Goal: Feedback & Contribution: Contribute content

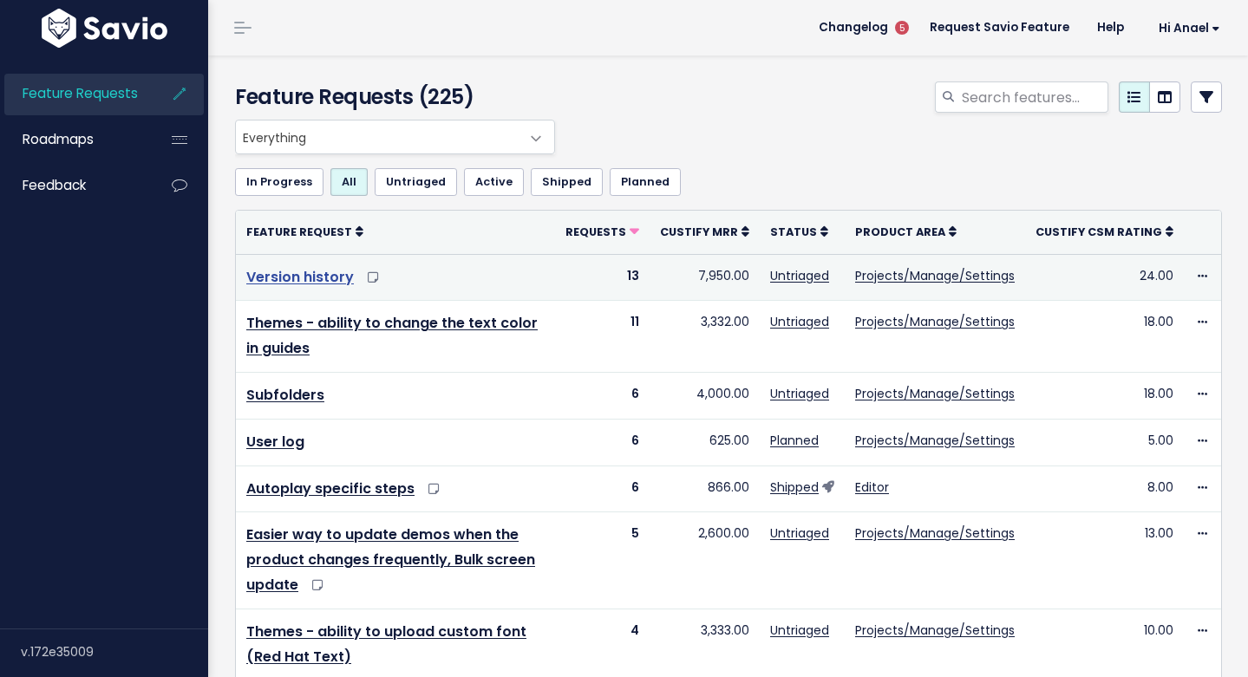
click at [286, 272] on link "Version history" at bounding box center [300, 277] width 108 height 20
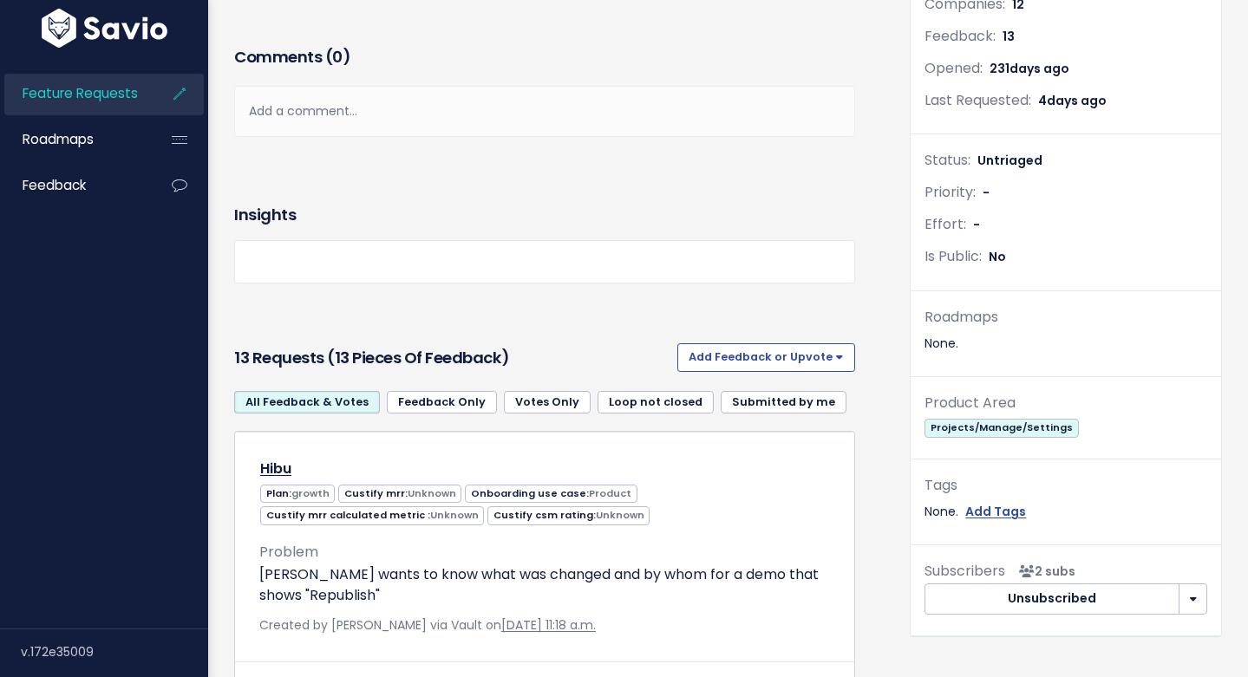
scroll to position [334, 0]
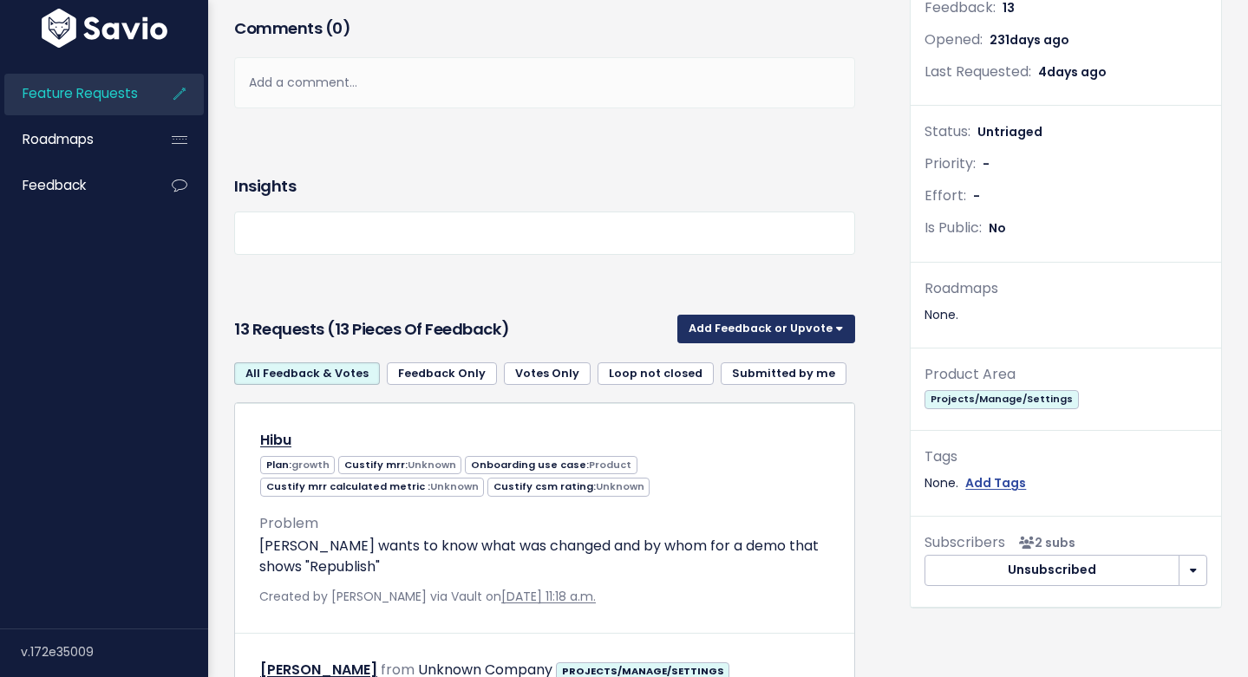
click at [742, 337] on button "Add Feedback or Upvote" at bounding box center [766, 329] width 178 height 28
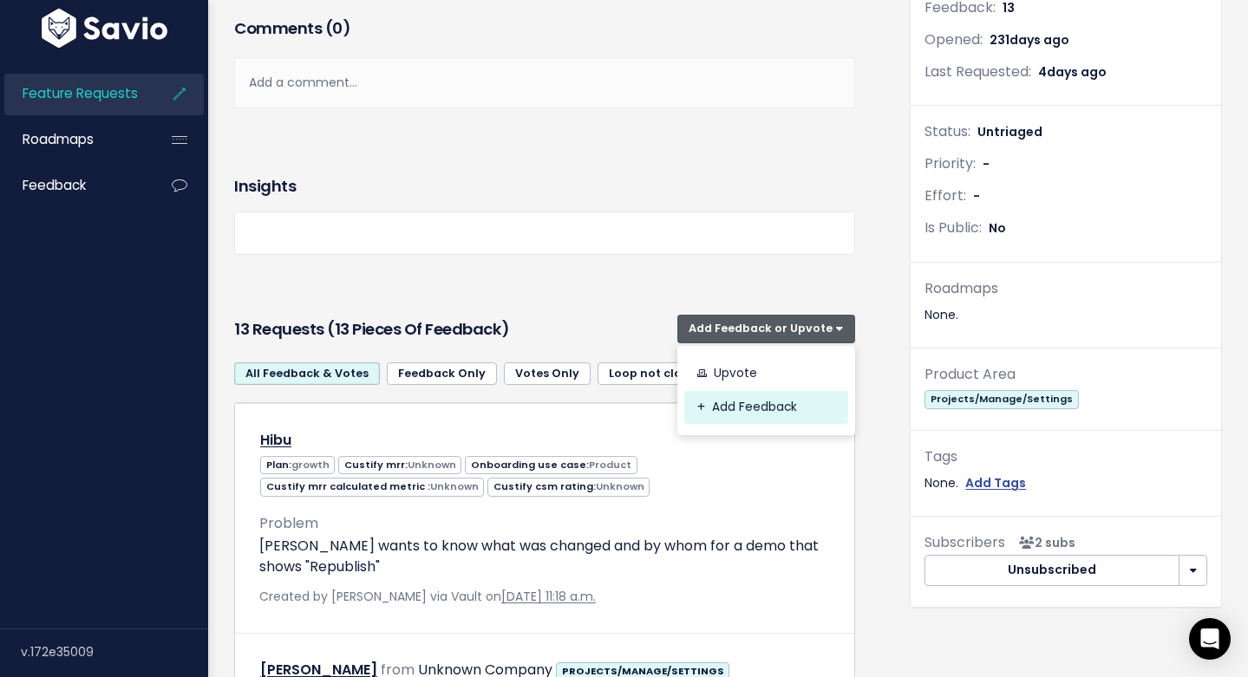
click at [743, 402] on link "Add Feedback" at bounding box center [766, 408] width 164 height 34
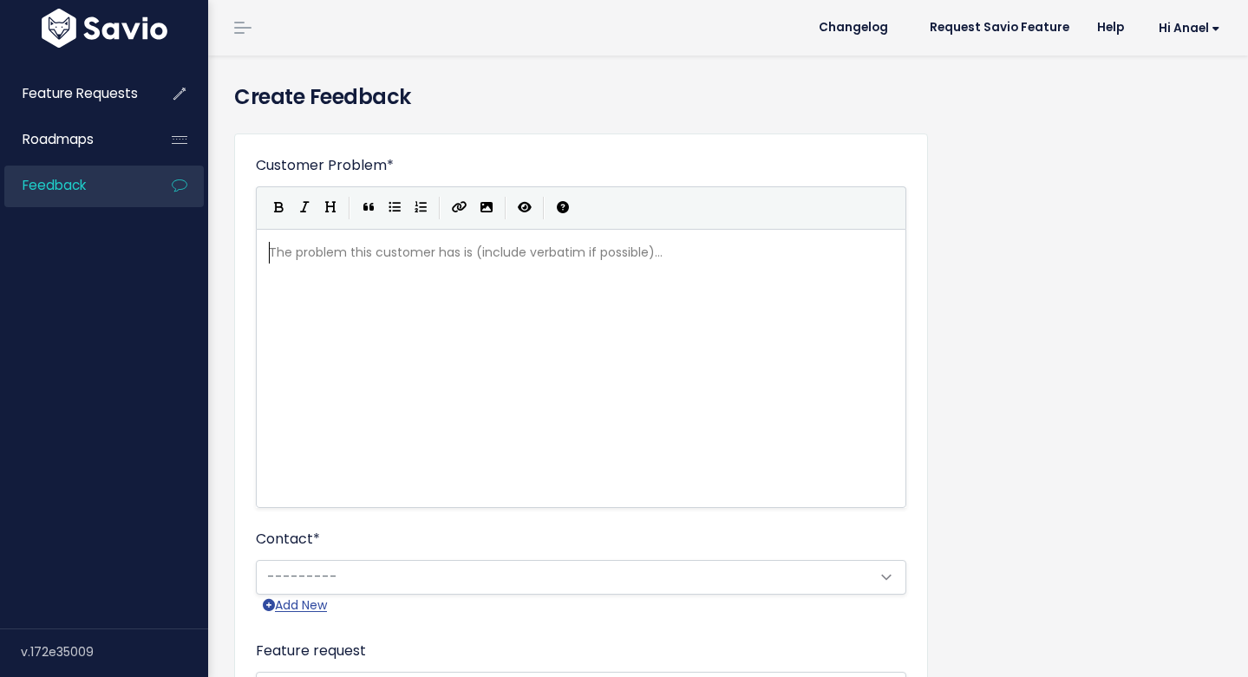
scroll to position [2, 0]
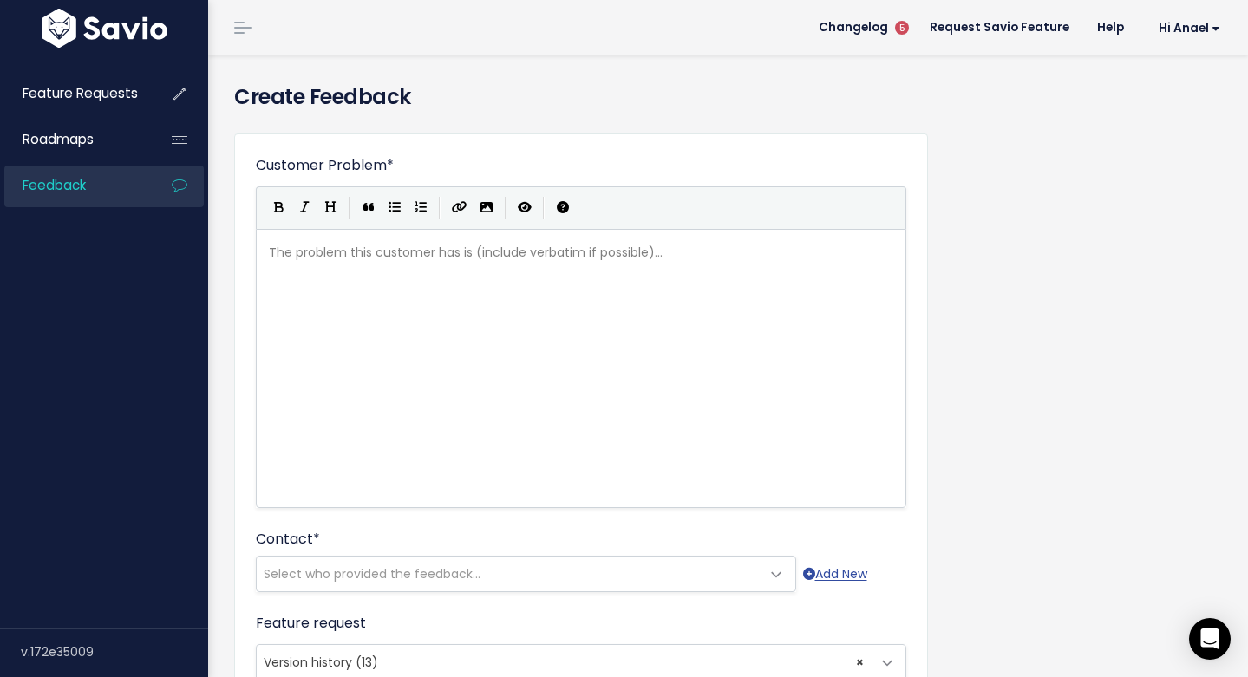
paste textarea
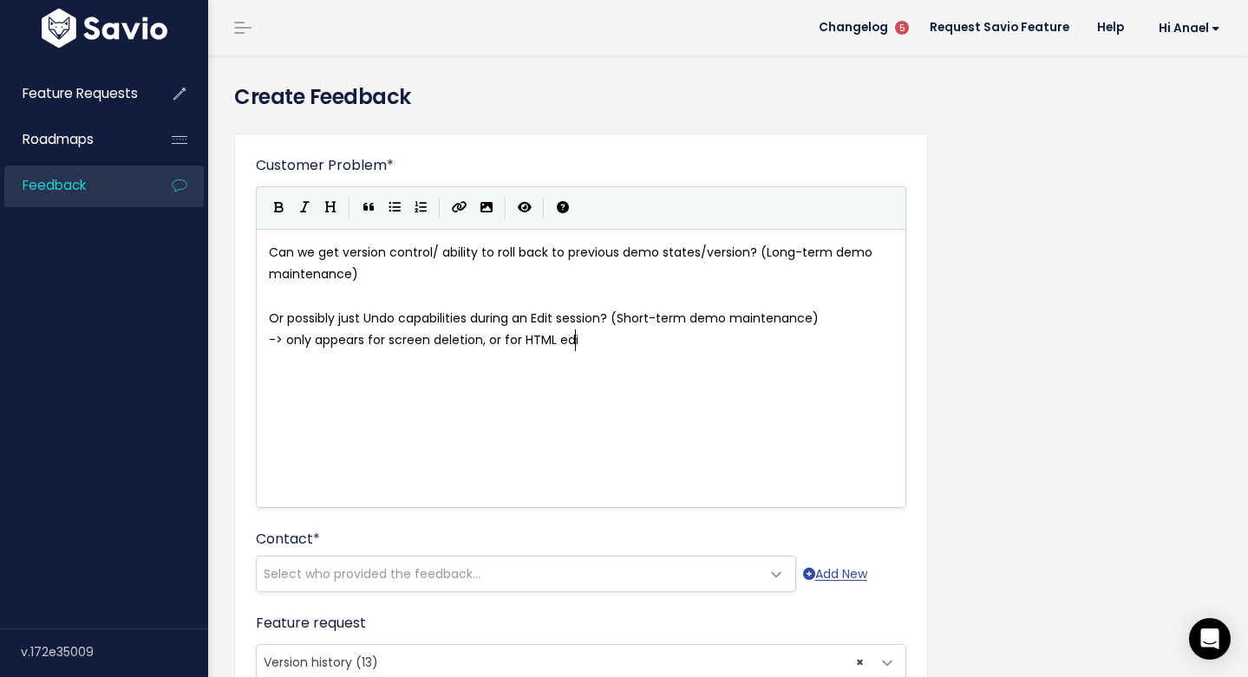
scroll to position [6, 316]
type textarea "-> only appears for screen deletion, or for HTML edits"
click at [479, 346] on span "-> only appears for screen deletion, or for HTML edits" at bounding box center [429, 339] width 321 height 17
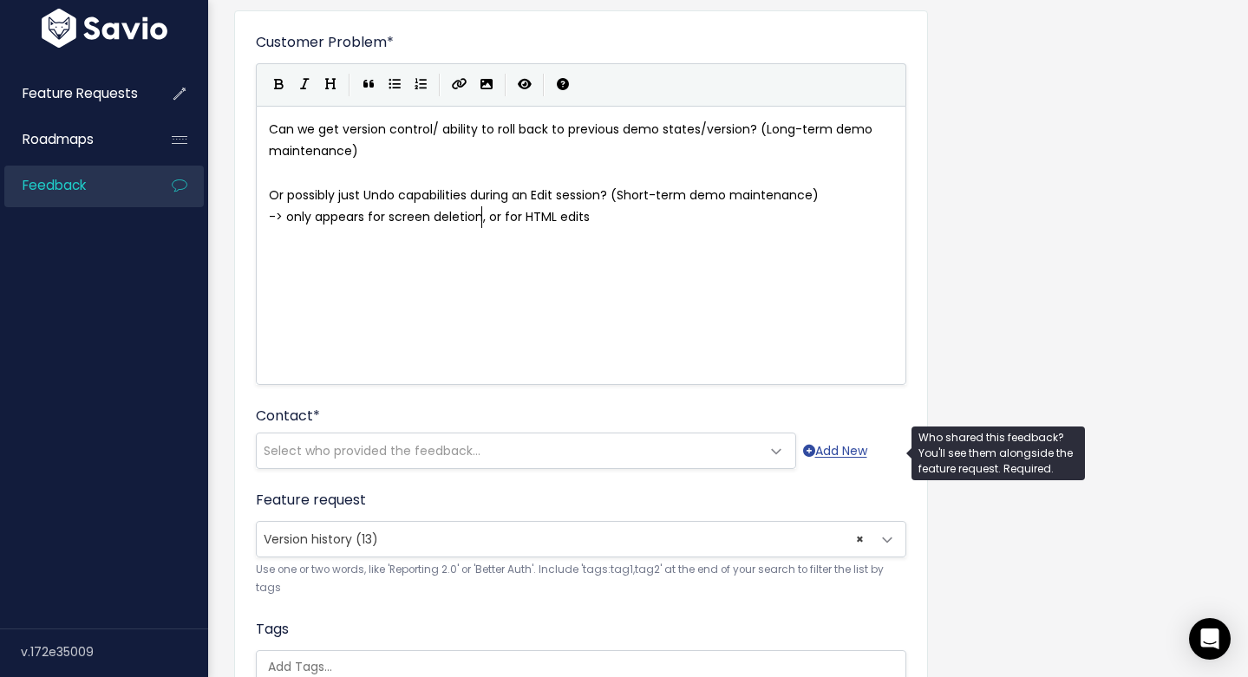
scroll to position [184, 0]
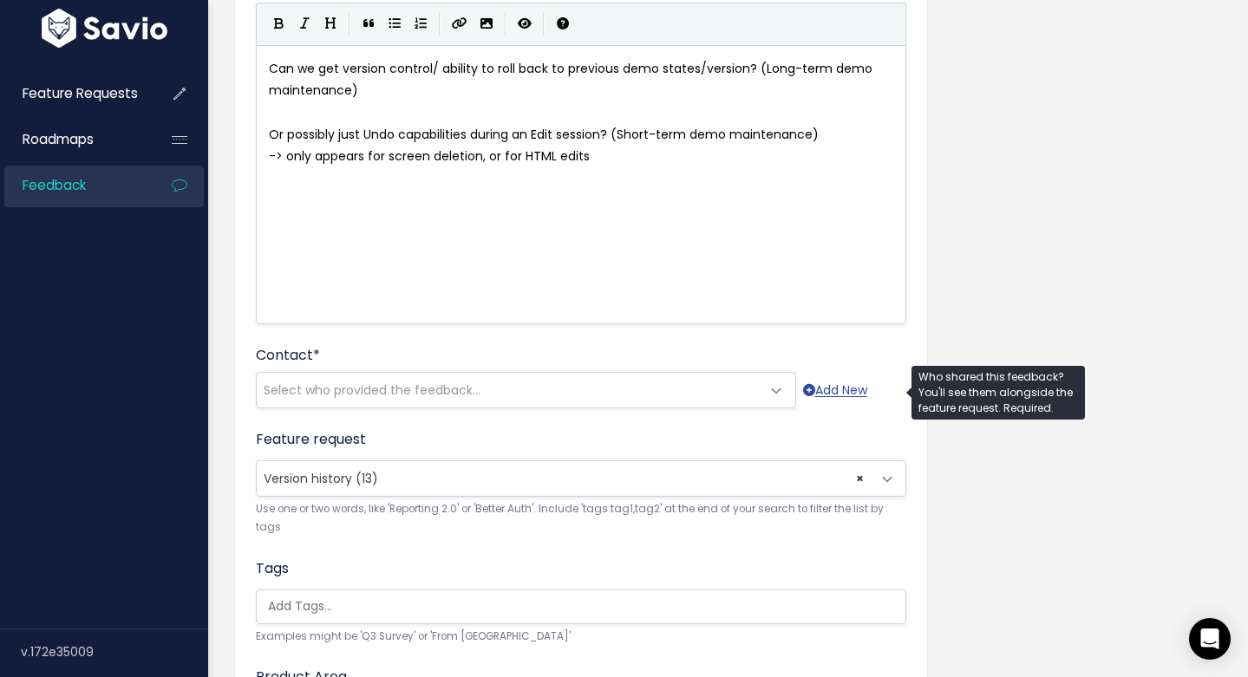
click at [621, 393] on span "Select who provided the feedback..." at bounding box center [509, 390] width 504 height 35
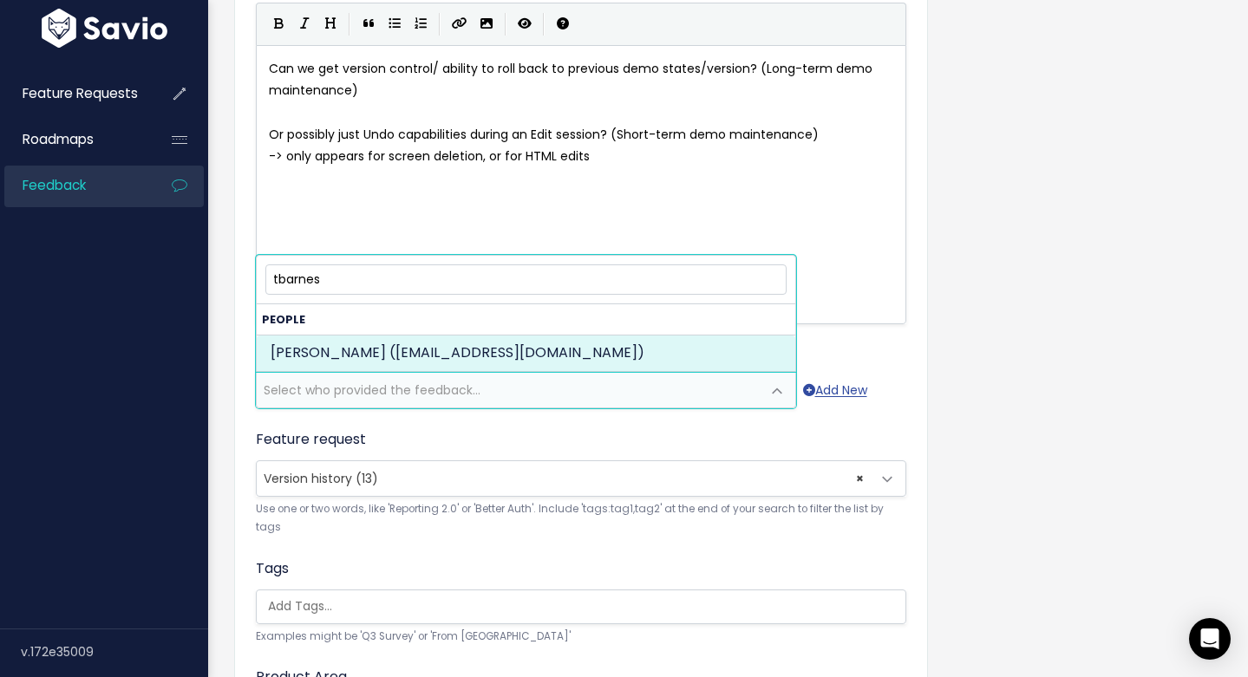
type input "tbarnes"
select select "88036521"
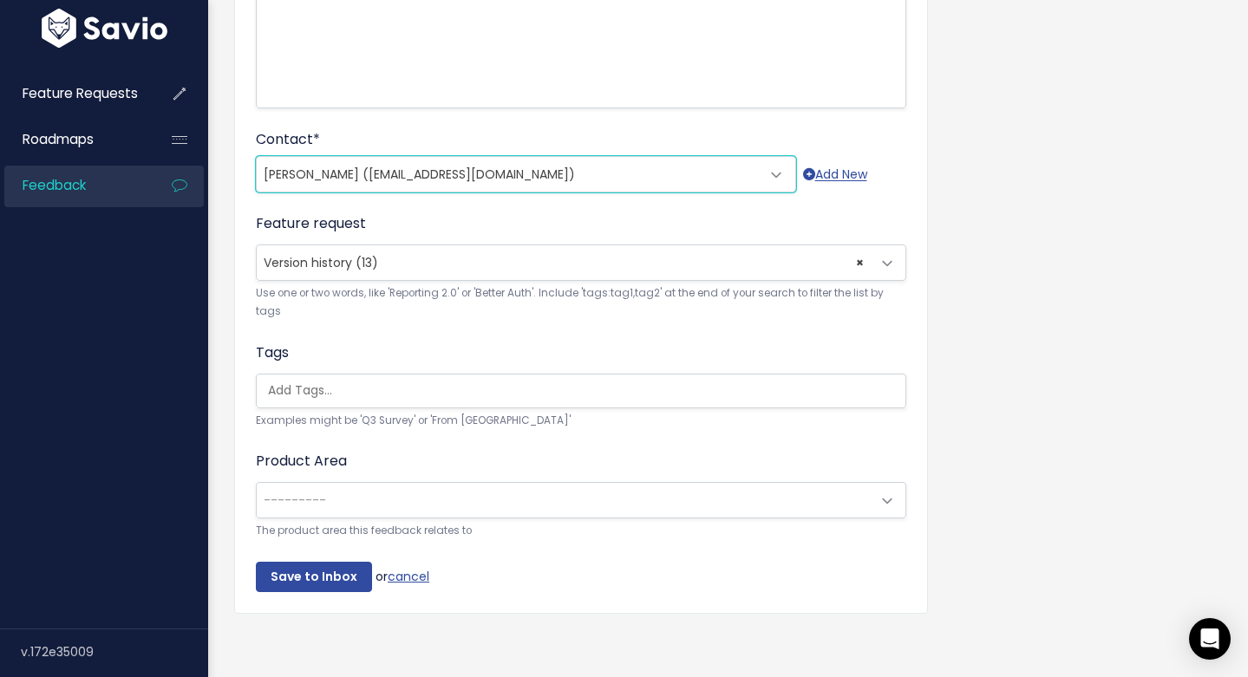
scroll to position [417, 0]
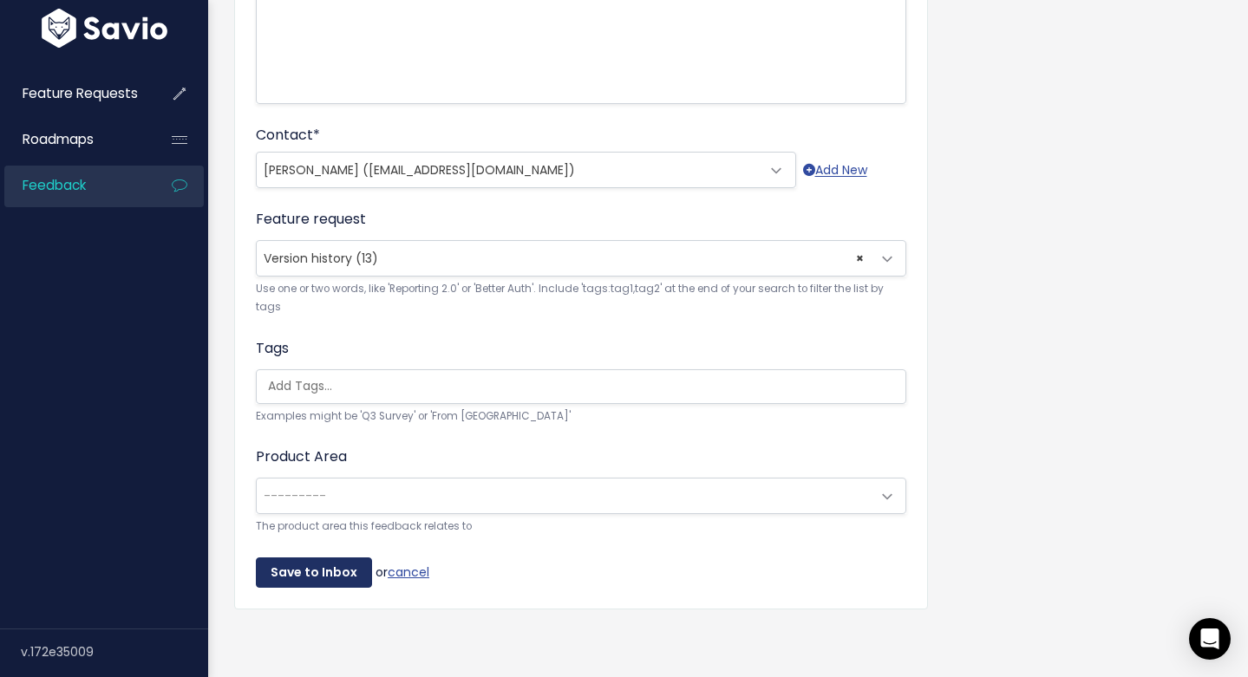
click at [351, 559] on input "Save to Inbox" at bounding box center [314, 573] width 116 height 31
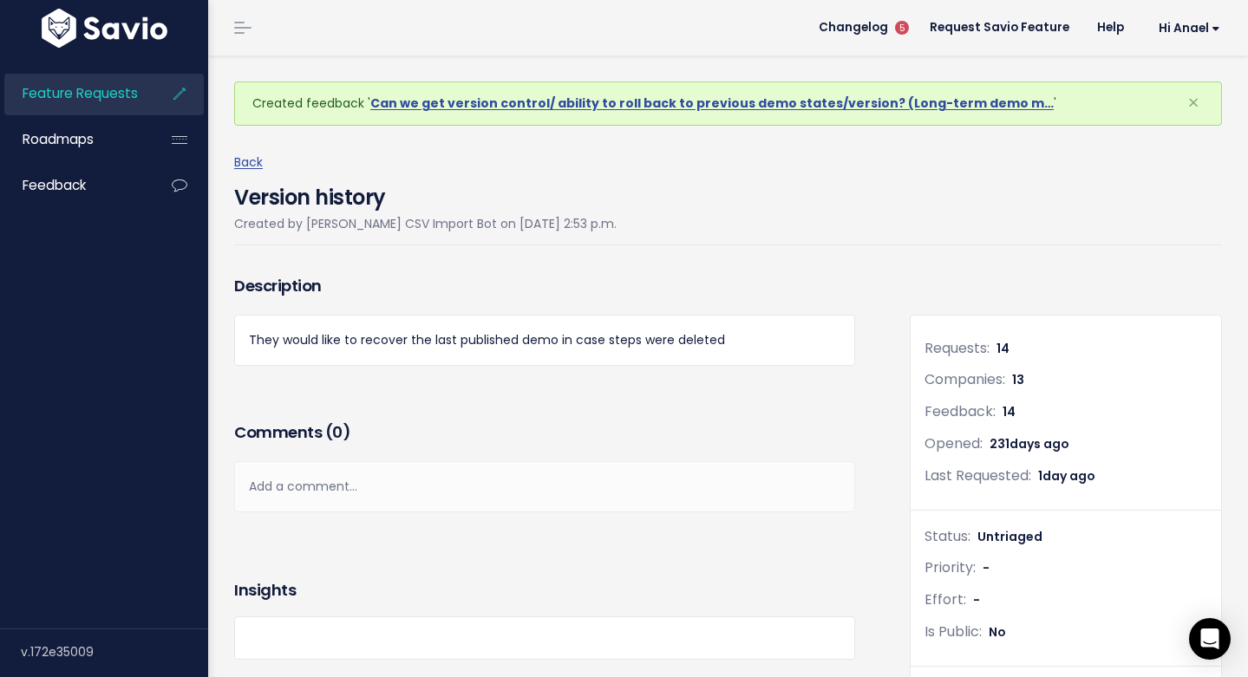
click at [111, 96] on span "Feature Requests" at bounding box center [80, 93] width 115 height 18
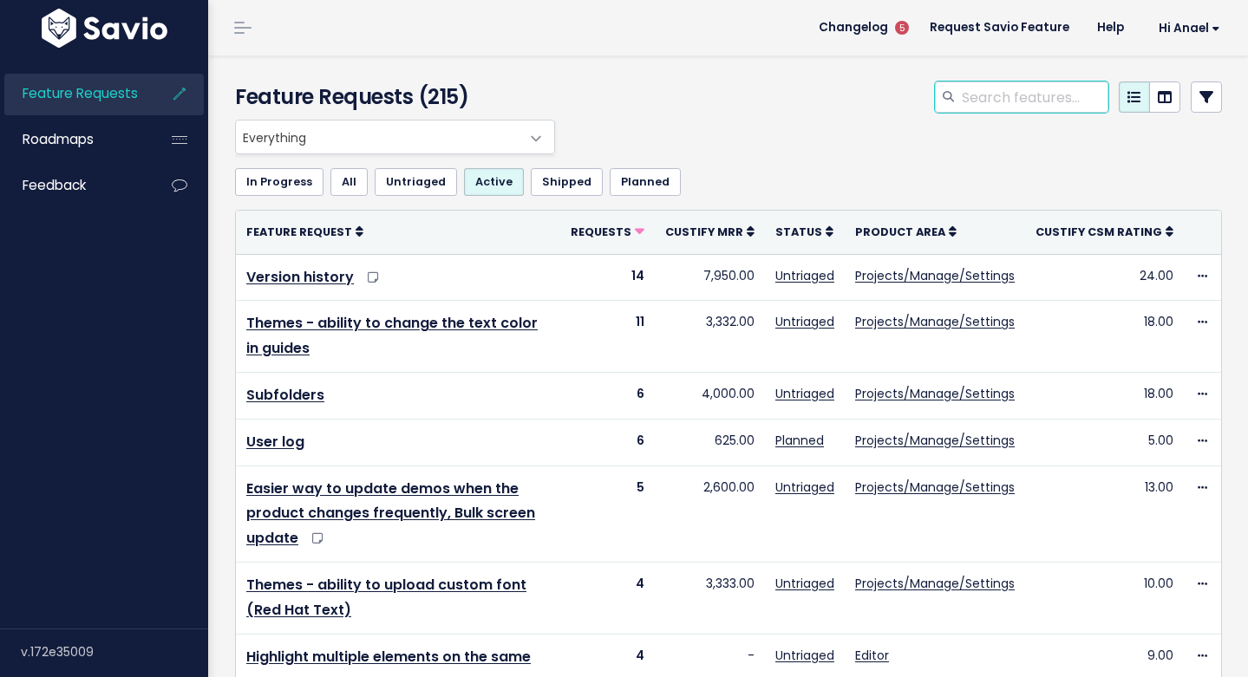
click at [983, 102] on input "search" at bounding box center [1034, 97] width 148 height 31
type input "preview step"
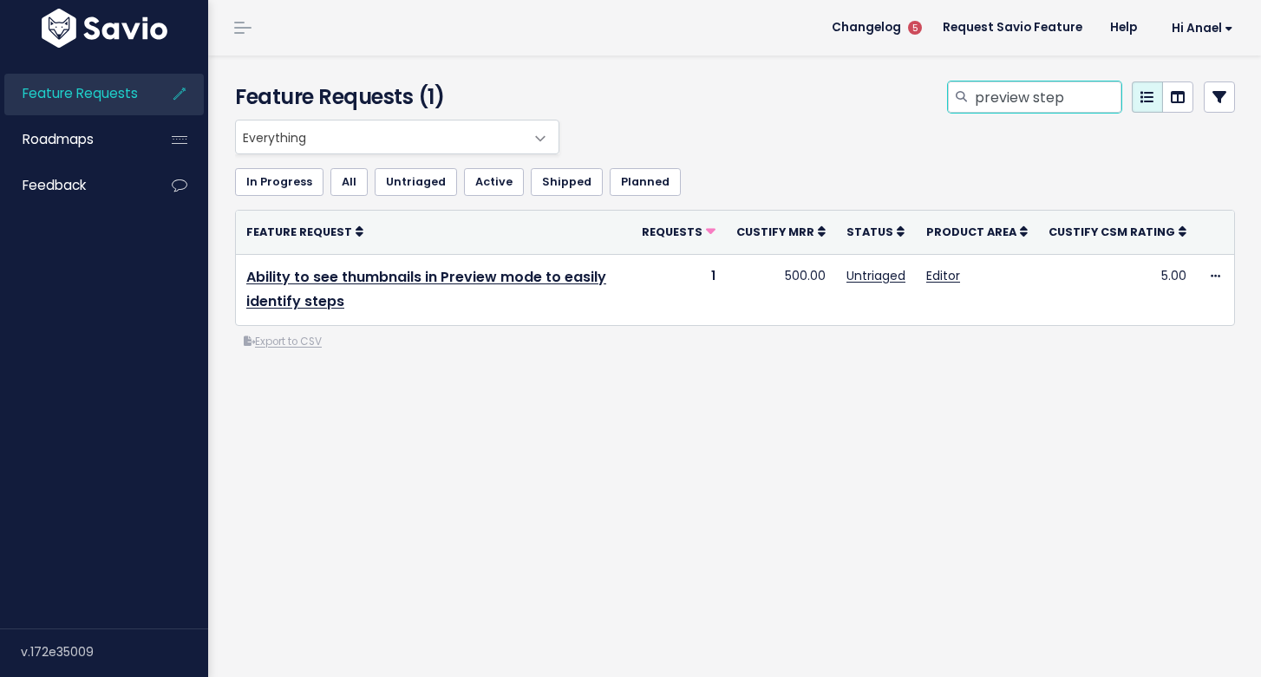
drag, startPoint x: 1057, startPoint y: 98, endPoint x: 1069, endPoint y: 113, distance: 18.6
click at [1057, 101] on input "preview step" at bounding box center [1047, 97] width 148 height 31
drag, startPoint x: 1069, startPoint y: 113, endPoint x: 1017, endPoint y: 93, distance: 55.7
click at [1017, 93] on div "preview step" at bounding box center [907, 101] width 684 height 38
drag, startPoint x: 1017, startPoint y: 87, endPoint x: 1110, endPoint y: 85, distance: 93.7
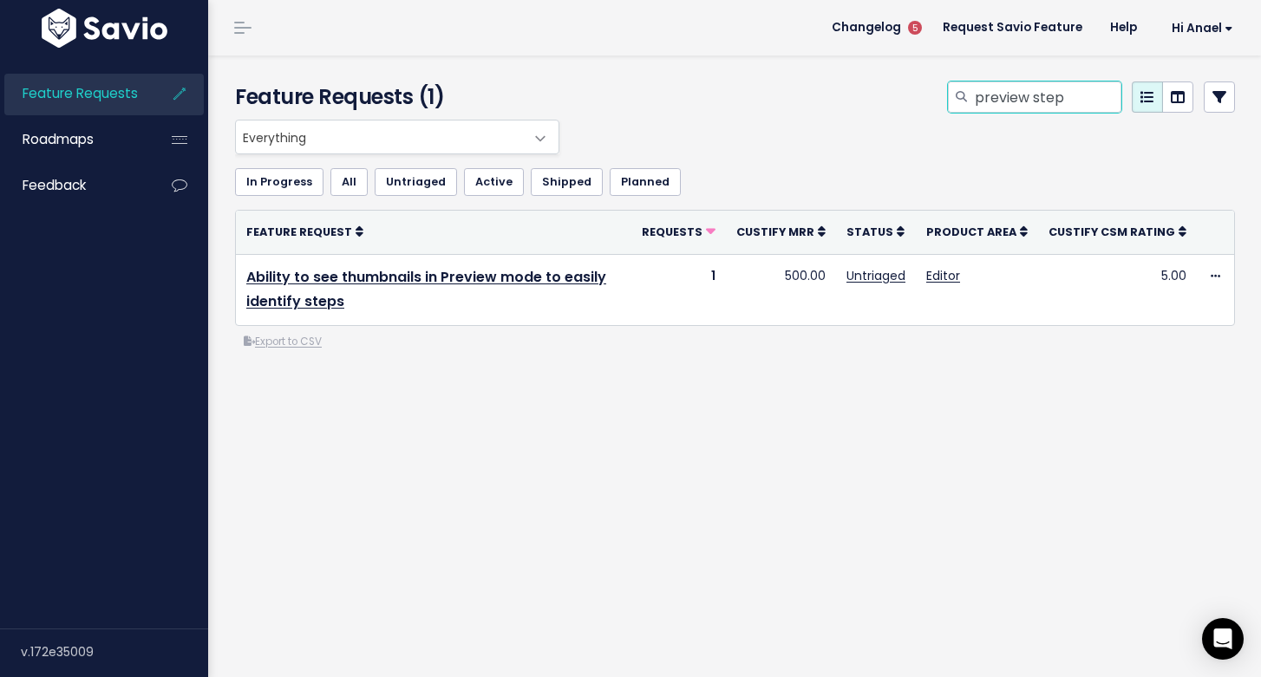
click at [1110, 85] on div "preview step" at bounding box center [1091, 97] width 287 height 31
click at [1050, 89] on input "preview step" at bounding box center [1047, 97] width 148 height 31
type input "preview"
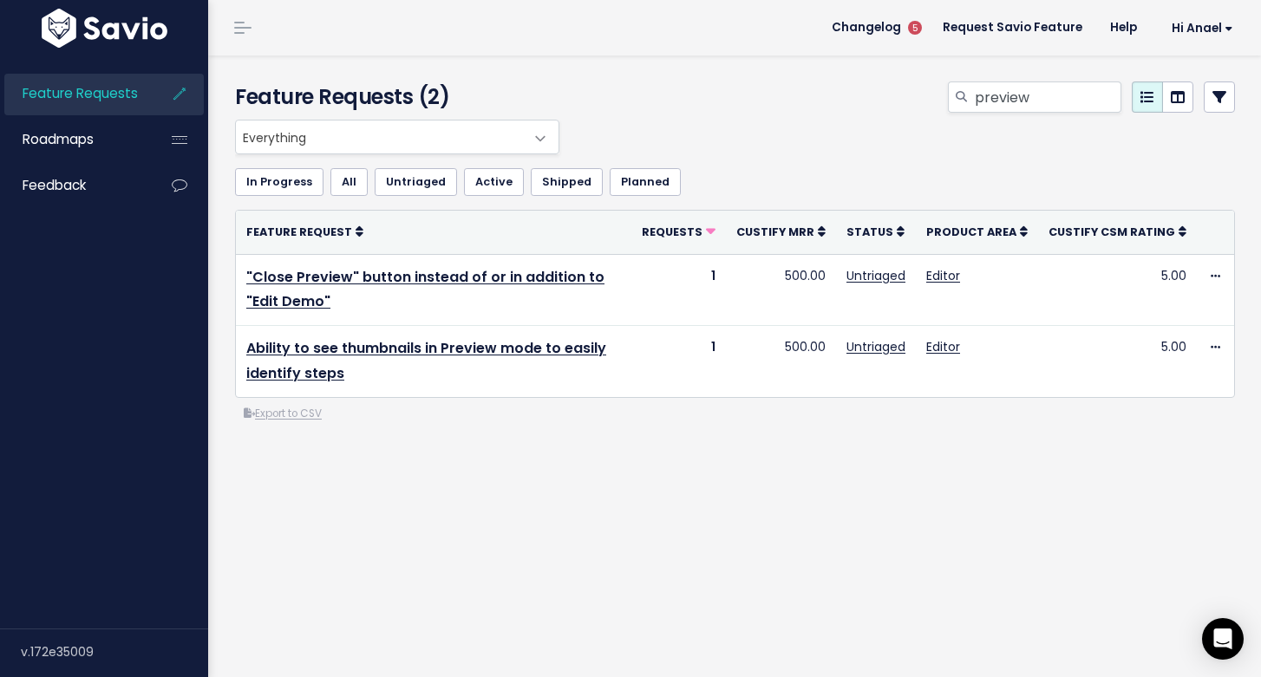
click at [1037, 132] on div "Everything No Product Area Editor Projects/Manage/Settings Chrome Extension Dem…" at bounding box center [731, 137] width 1000 height 35
click at [947, 540] on div "Everything No Product Area Editor Projects/Manage/Settings Chrome Extension Dem…" at bounding box center [735, 341] width 1026 height 442
click at [110, 82] on link "Feature Requests" at bounding box center [74, 94] width 140 height 40
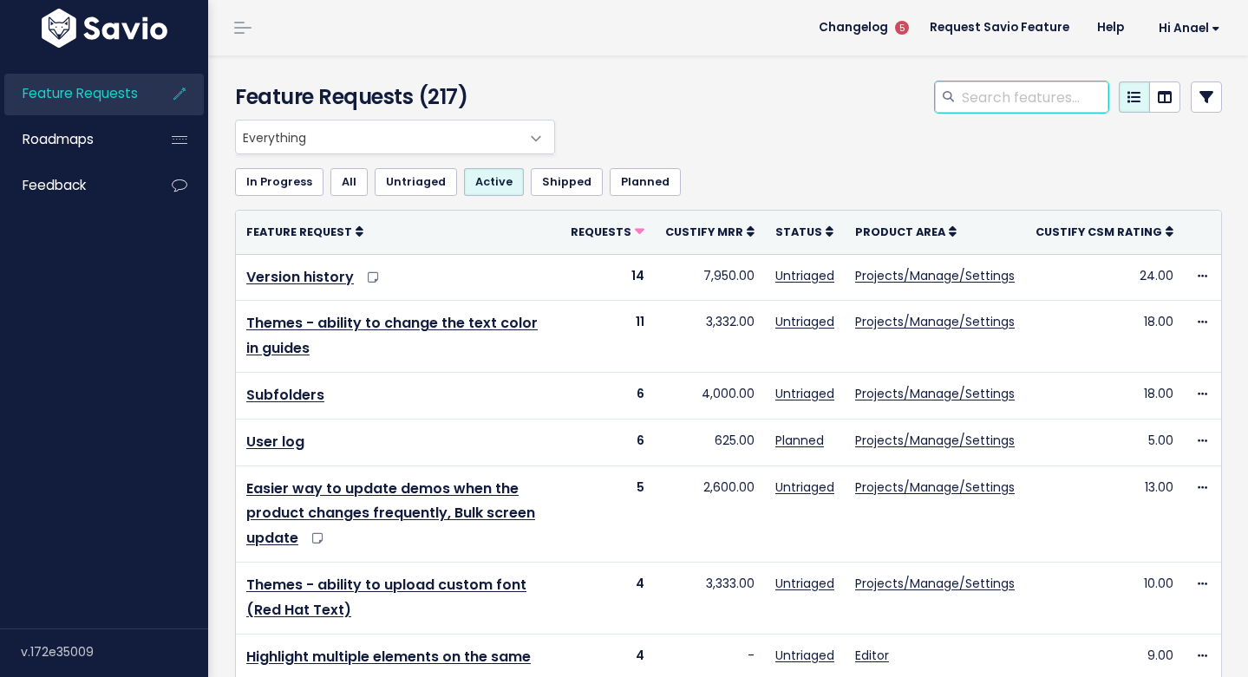
click at [986, 101] on input "search" at bounding box center [1034, 97] width 148 height 31
type input "folder"
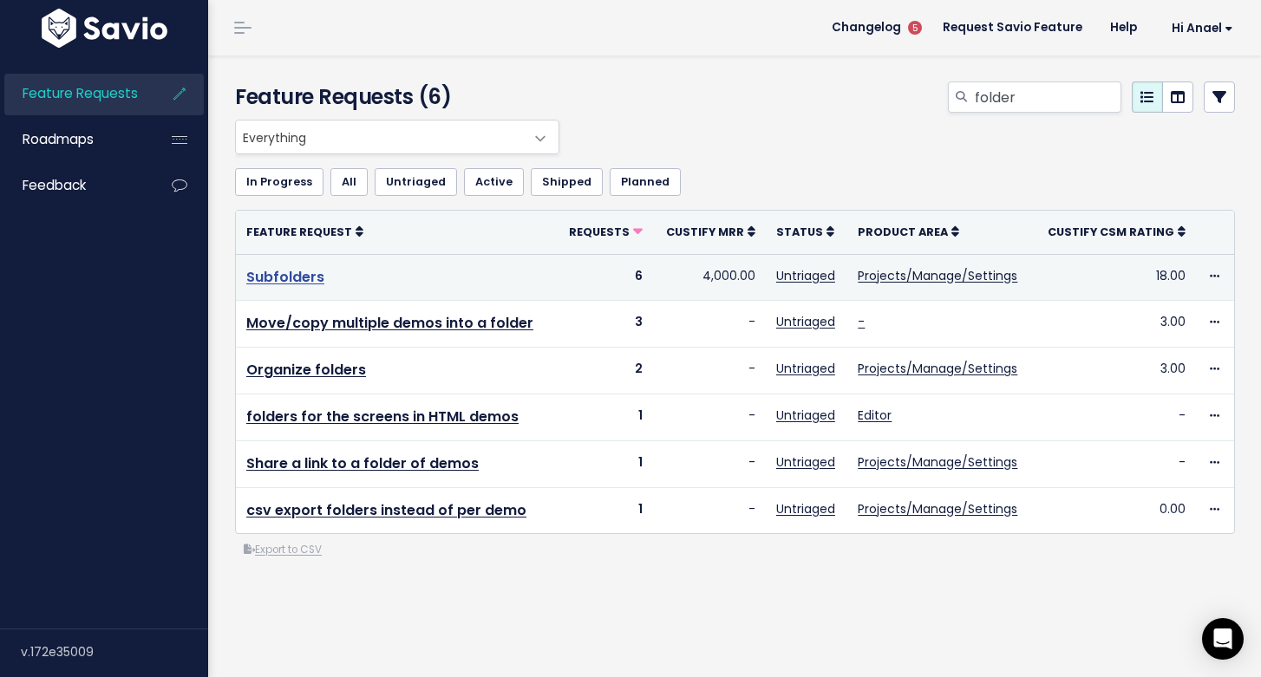
click at [291, 277] on link "Subfolders" at bounding box center [285, 277] width 78 height 20
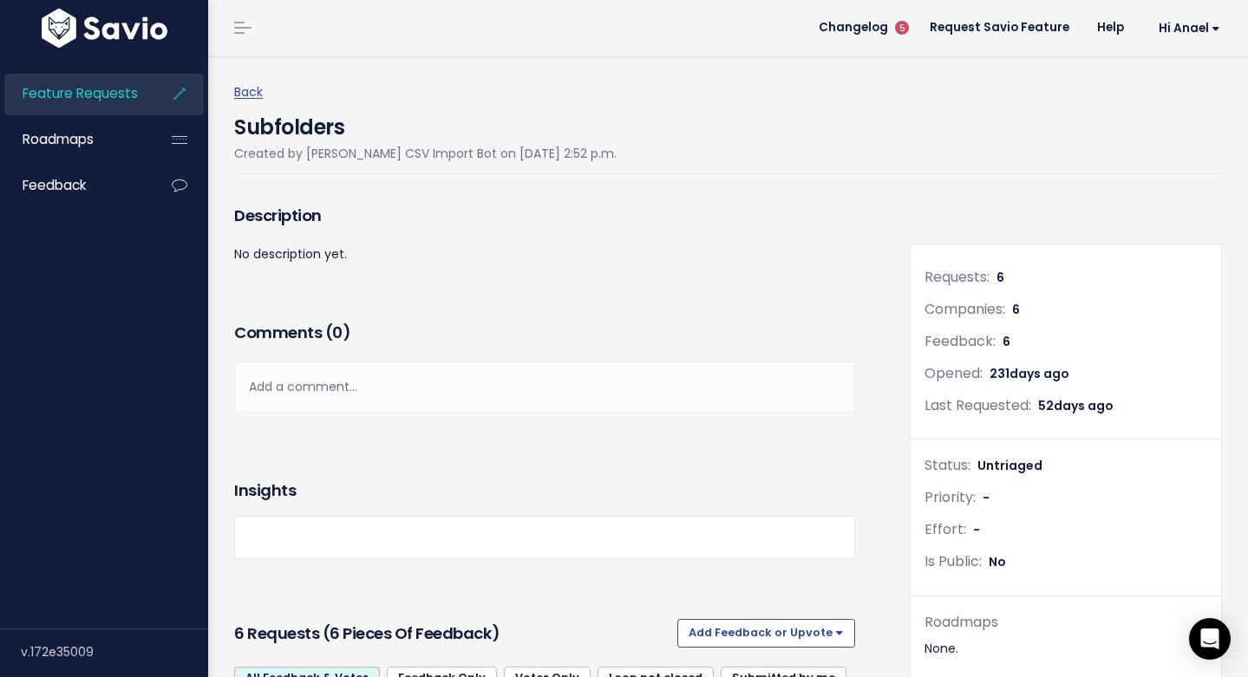
click at [676, 267] on div "Description No description yet." at bounding box center [544, 258] width 647 height 117
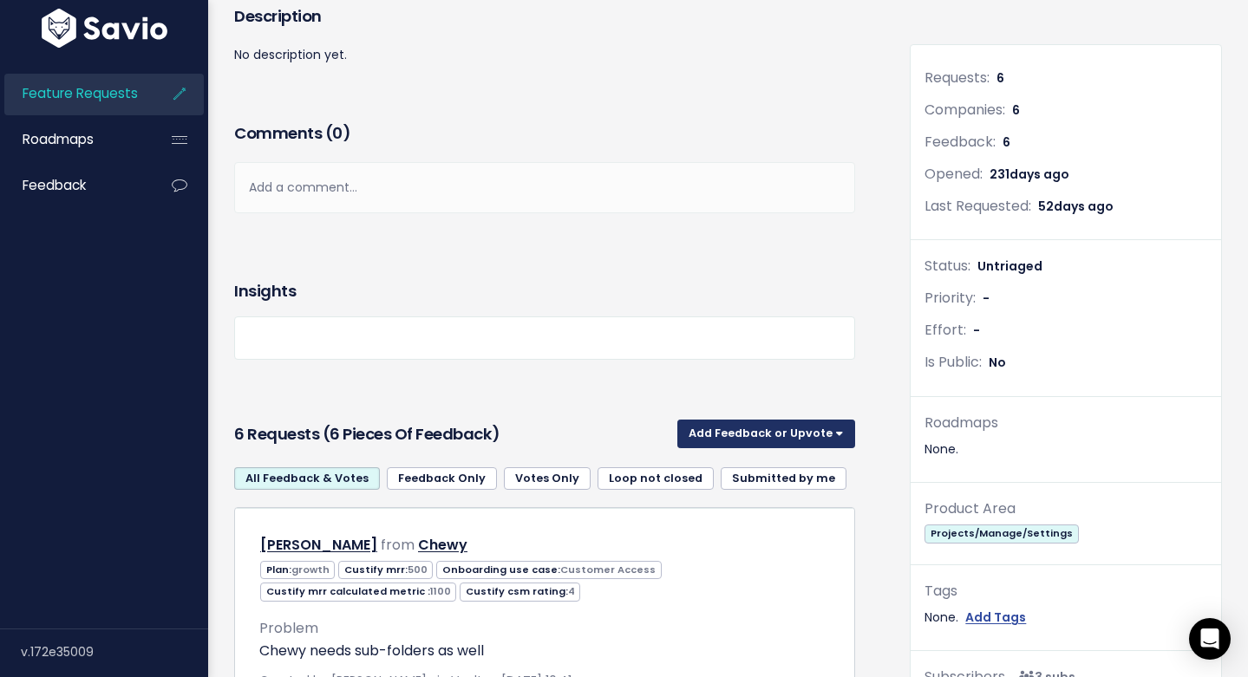
click at [811, 429] on button "Add Feedback or Upvote" at bounding box center [766, 434] width 178 height 28
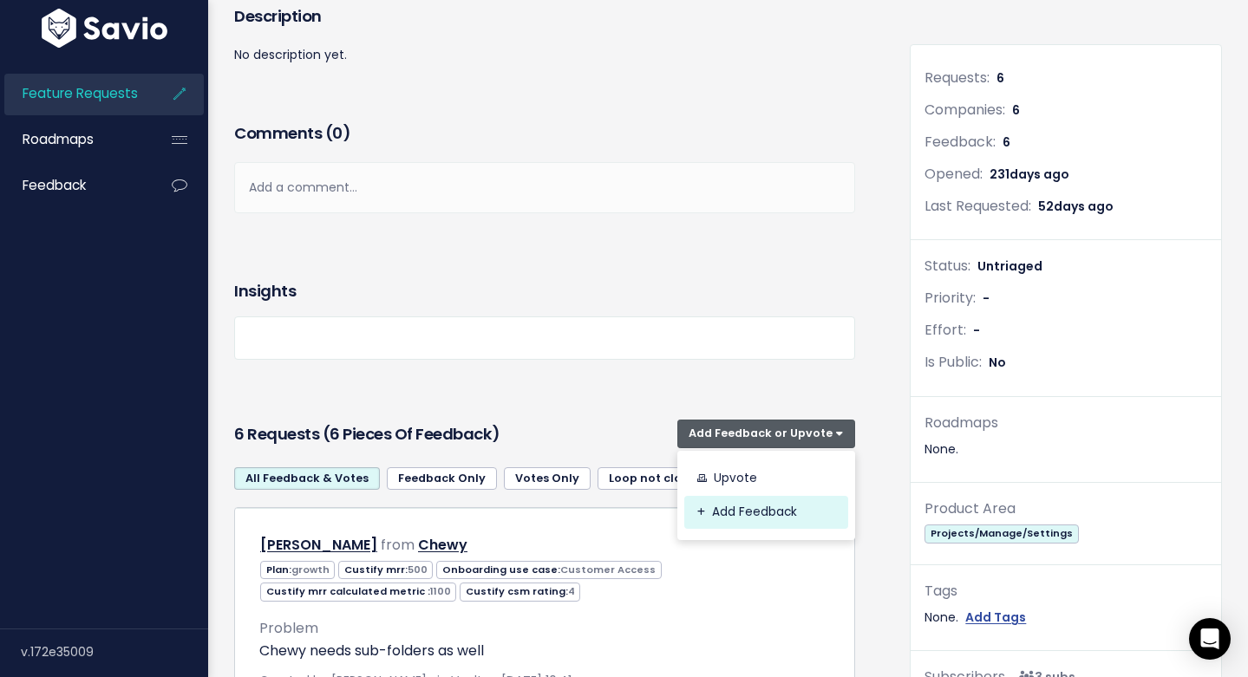
click at [788, 503] on link "Add Feedback" at bounding box center [766, 513] width 164 height 34
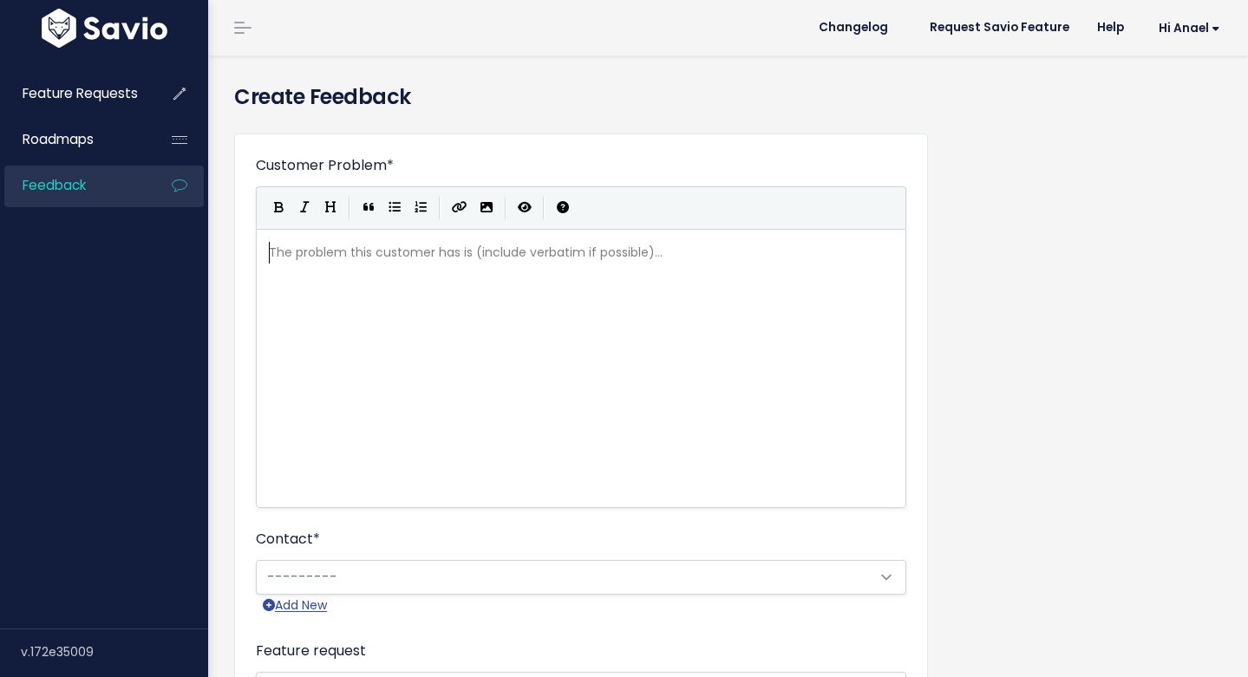
scroll to position [2, 0]
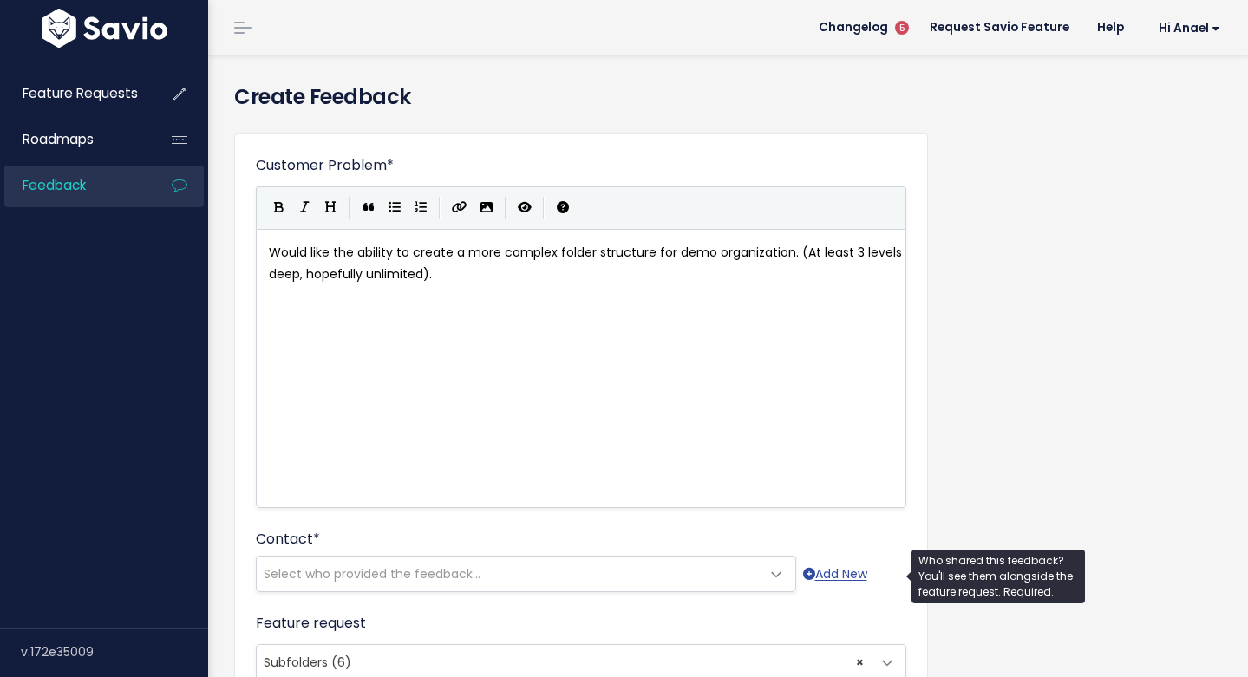
click at [516, 572] on span "Select who provided the feedback..." at bounding box center [509, 574] width 504 height 35
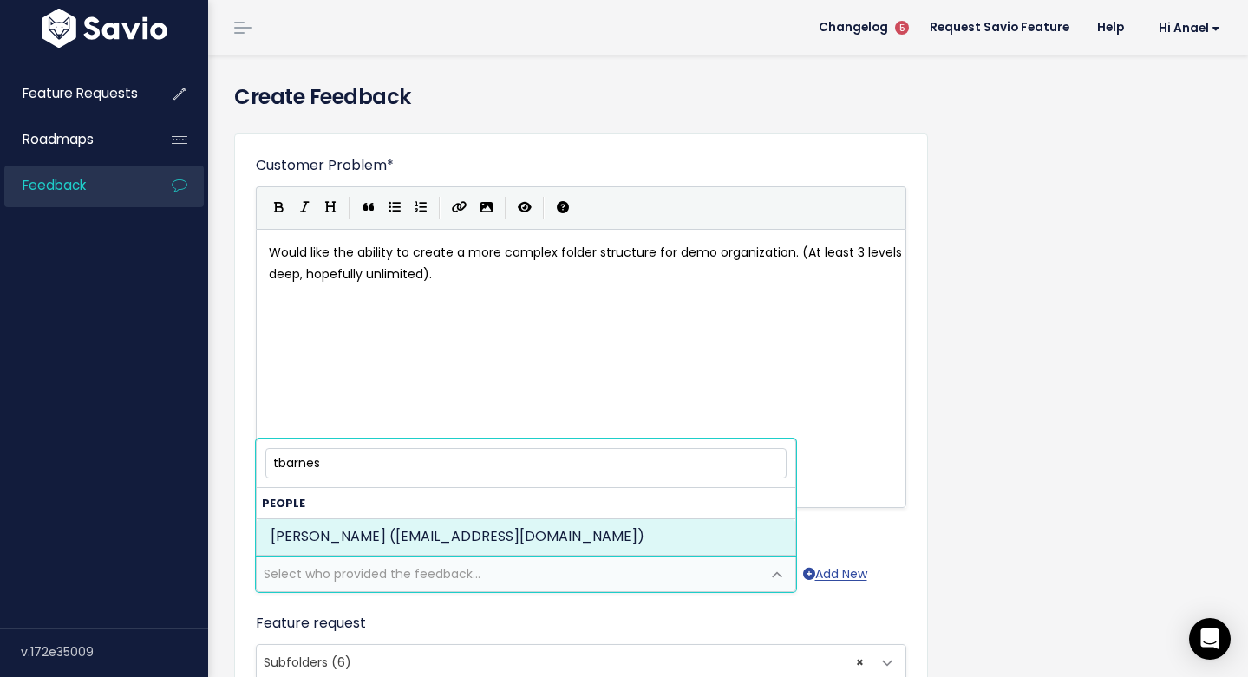
type input "tbarnes"
select select "88036521"
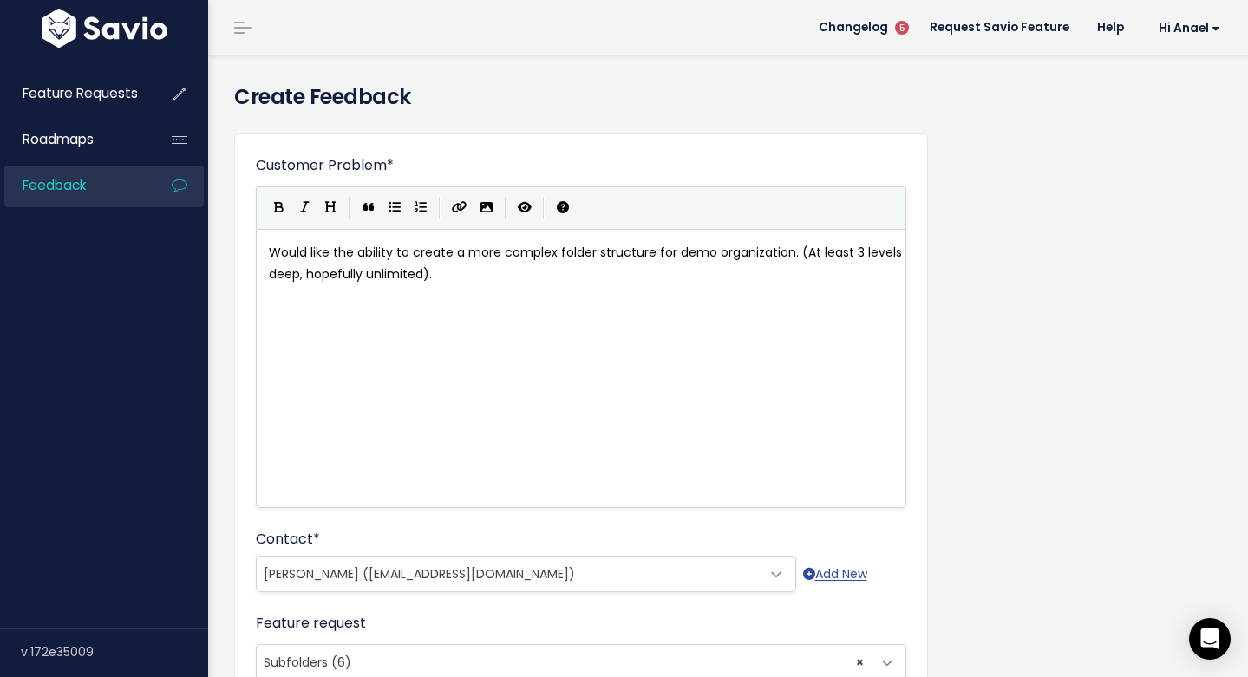
click at [653, 464] on div "xxxxxxxxxx Would like the ability to create a more complex folder structure for…" at bounding box center [602, 391] width 675 height 304
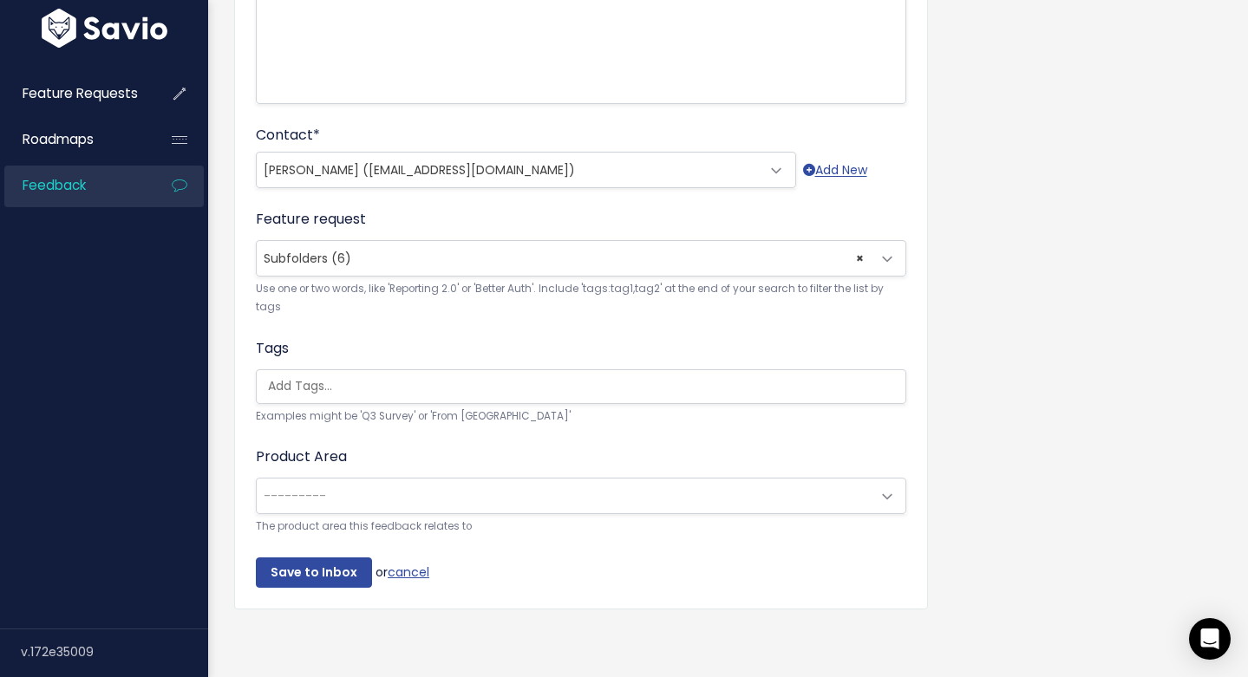
scroll to position [417, 0]
drag, startPoint x: 337, startPoint y: 549, endPoint x: 352, endPoint y: 546, distance: 15.1
click at [337, 558] on input "Save to Inbox" at bounding box center [314, 573] width 116 height 31
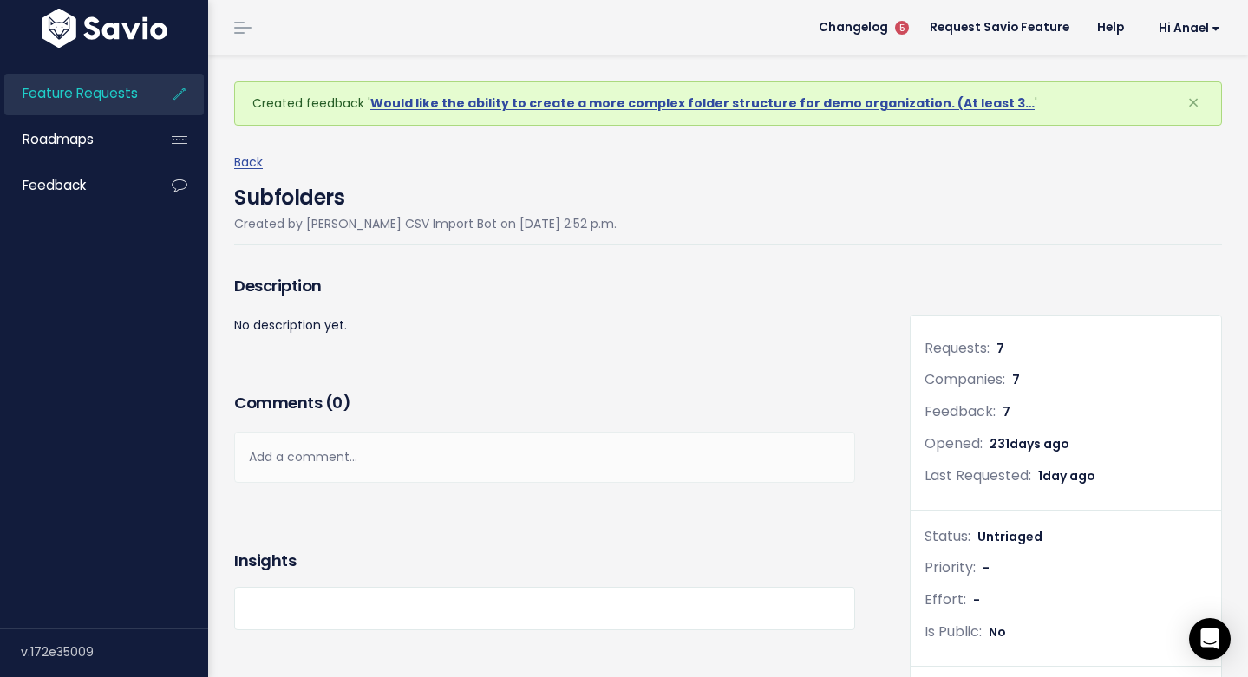
click at [579, 195] on h4 "Subfolders" at bounding box center [425, 193] width 383 height 40
click at [113, 98] on span "Feature Requests" at bounding box center [80, 93] width 115 height 18
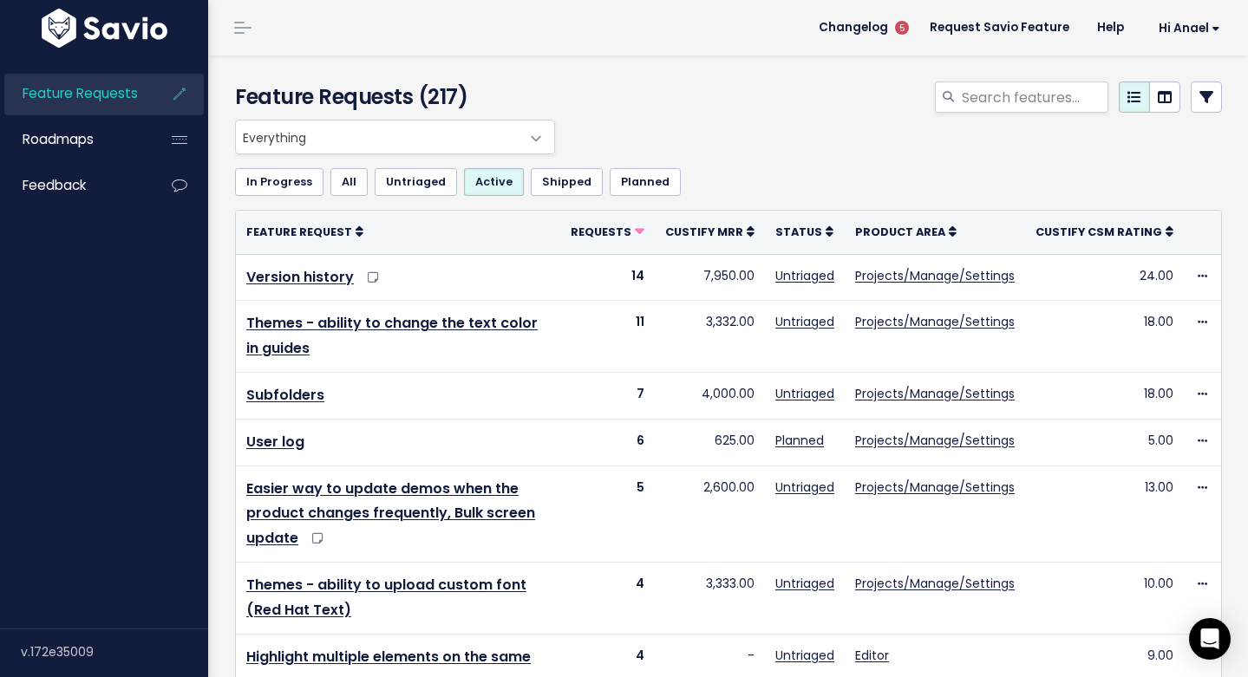
click at [134, 101] on span "Feature Requests" at bounding box center [80, 93] width 115 height 18
click at [960, 85] on input "search" at bounding box center [1034, 97] width 148 height 31
type input "lock"
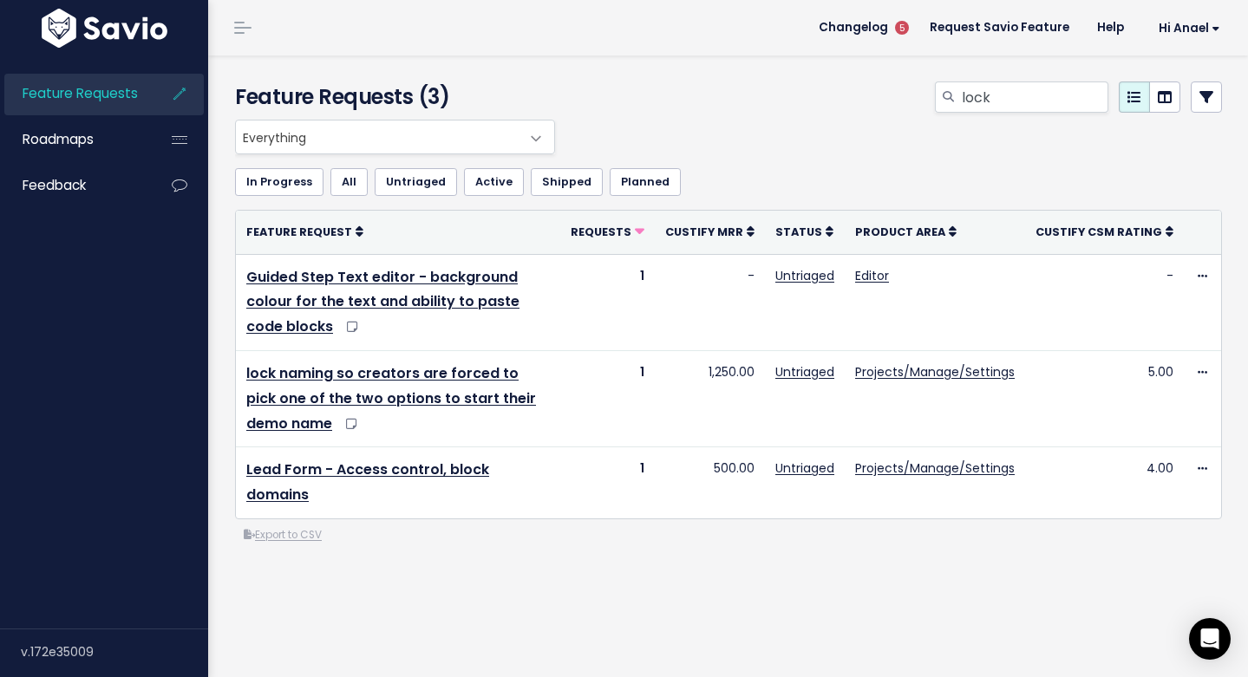
click at [637, 544] on div "Everything No Product Area Editor Projects/Manage/Settings Chrome Extension Dem…" at bounding box center [728, 402] width 1013 height 564
click at [676, 116] on div "lock" at bounding box center [898, 101] width 676 height 38
